Goal: Navigation & Orientation: Find specific page/section

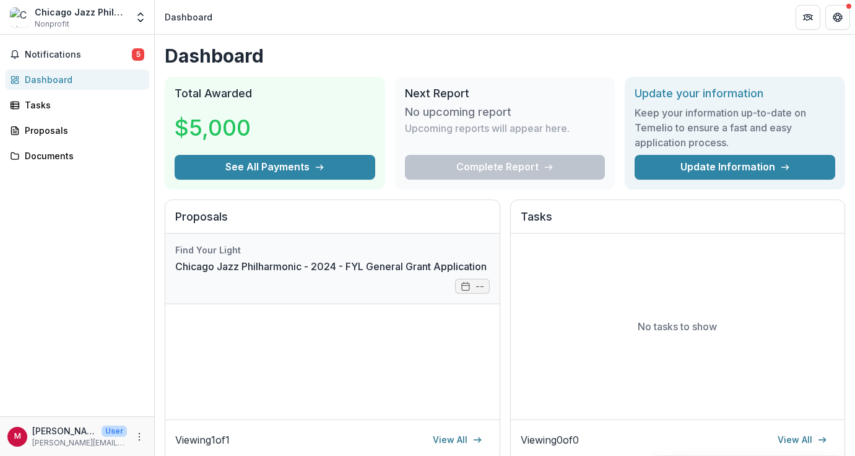
click at [239, 262] on link "Chicago Jazz Philharmonic - 2024 - FYL General Grant Application" at bounding box center [331, 266] width 312 height 15
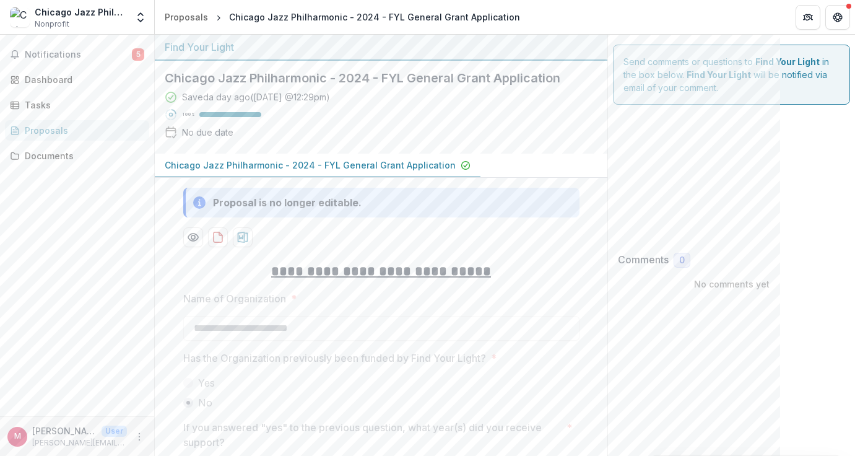
type input "*******"
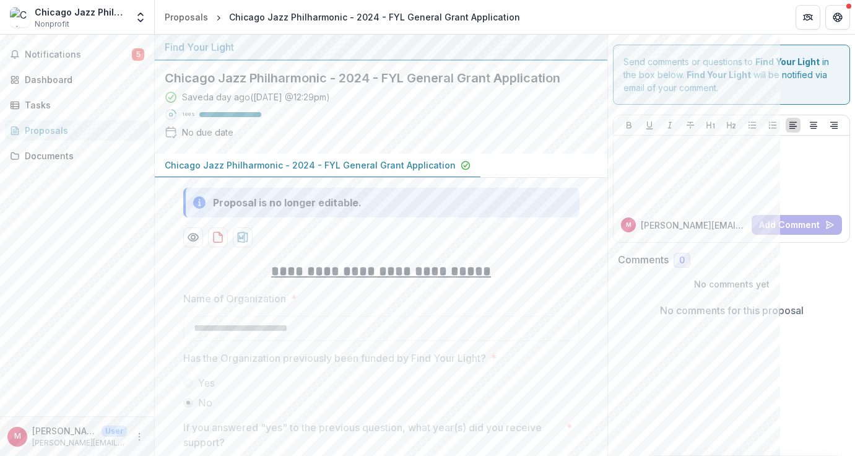
scroll to position [6, 0]
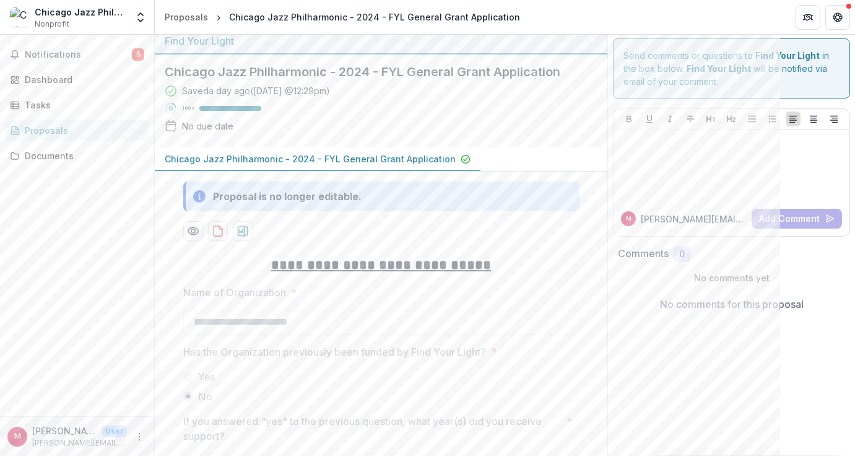
click at [125, 126] on div "Proposals" at bounding box center [82, 130] width 115 height 13
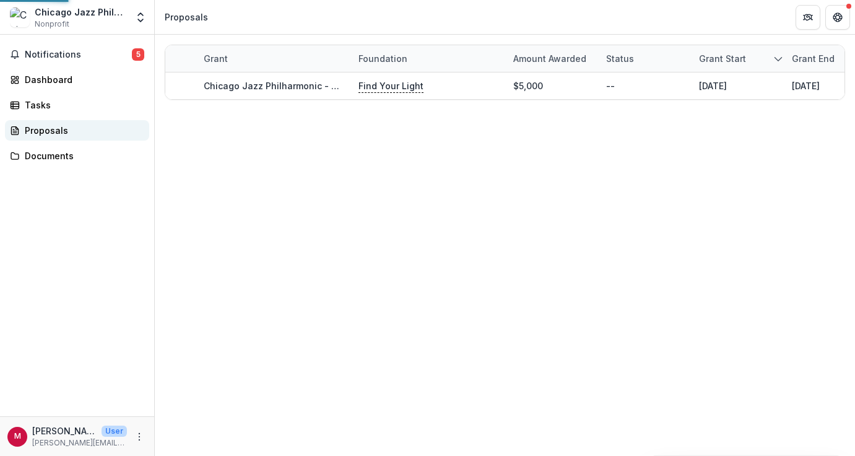
scroll to position [0, 0]
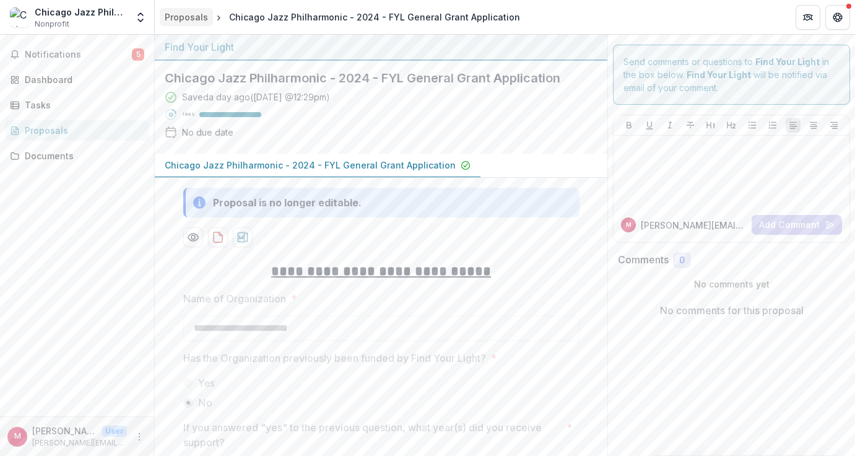
click at [177, 23] on div "Proposals" at bounding box center [186, 17] width 43 height 13
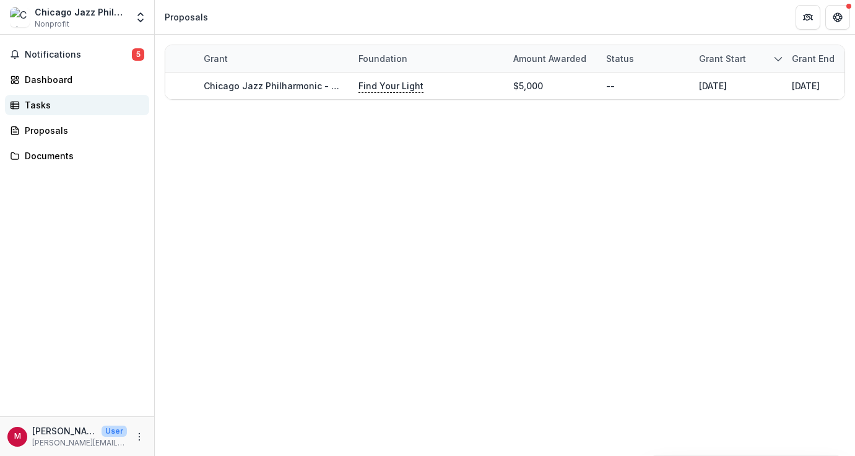
click at [35, 112] on link "Tasks" at bounding box center [77, 105] width 144 height 20
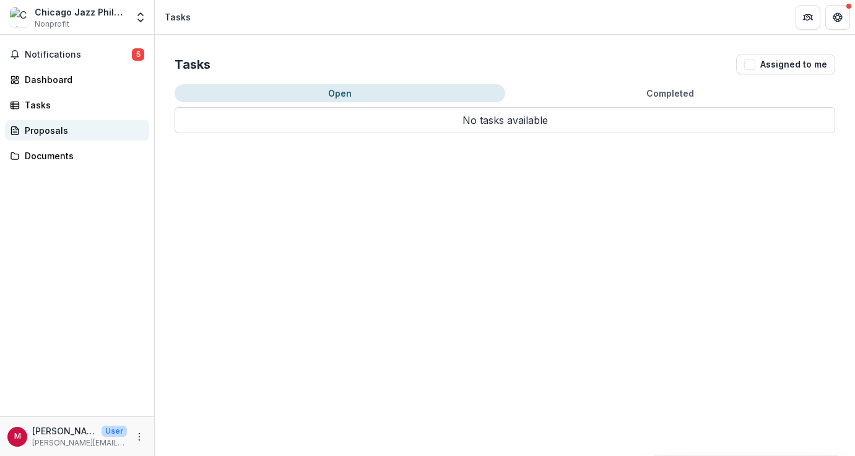
click at [45, 131] on div "Proposals" at bounding box center [82, 130] width 115 height 13
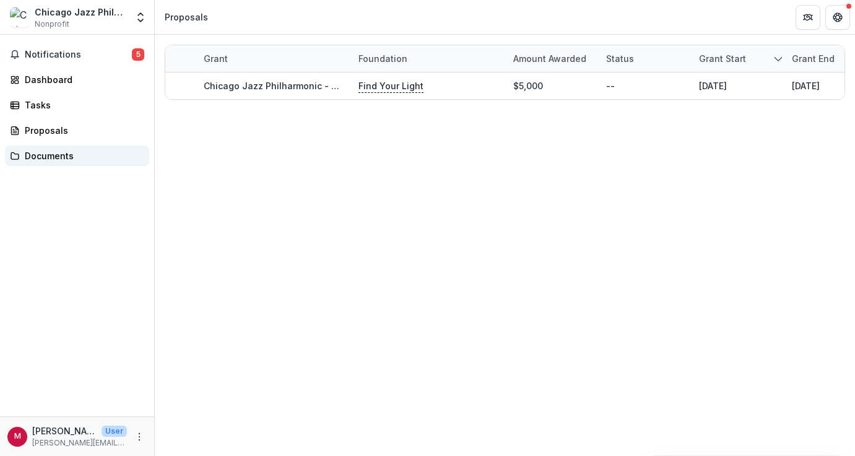
click at [52, 153] on div "Documents" at bounding box center [82, 155] width 115 height 13
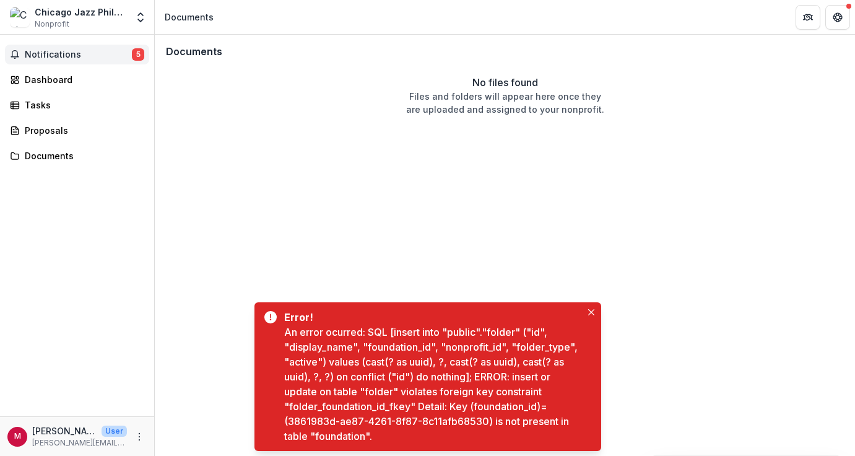
click at [74, 52] on span "Notifications" at bounding box center [78, 55] width 107 height 11
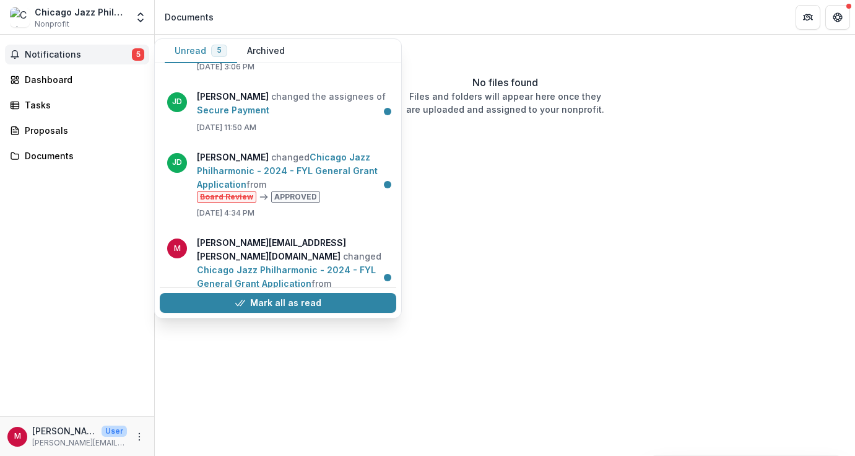
scroll to position [172, 0]
